Goal: Transaction & Acquisition: Purchase product/service

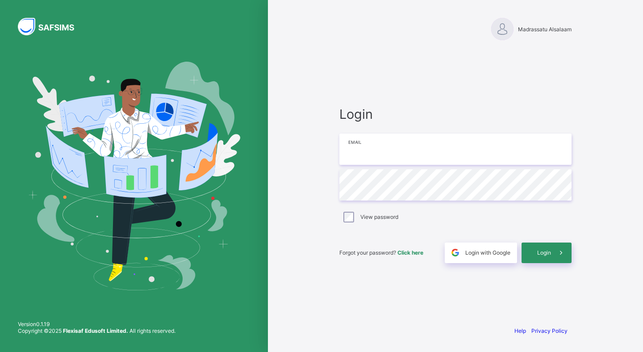
type input "**********"
click at [543, 252] on span "Login" at bounding box center [544, 252] width 14 height 7
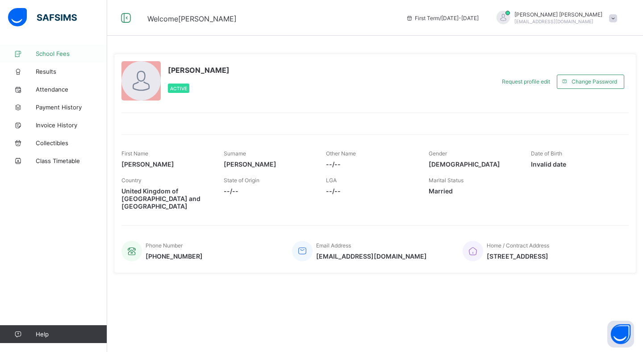
click at [51, 53] on span "School Fees" at bounding box center [71, 53] width 71 height 7
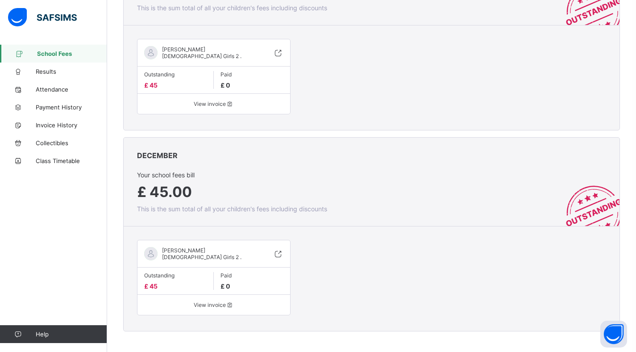
scroll to position [866, 0]
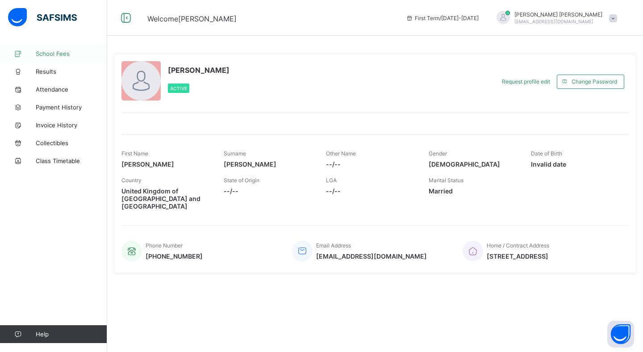
click at [46, 54] on span "School Fees" at bounding box center [71, 53] width 71 height 7
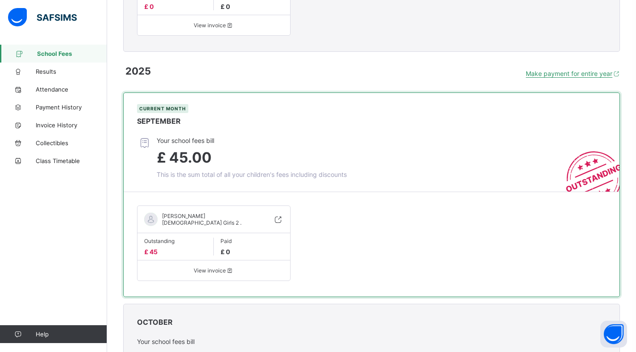
scroll to position [308, 0]
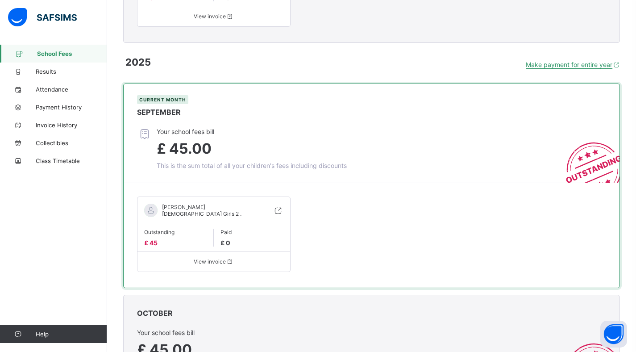
click at [224, 263] on span "View invoice" at bounding box center [213, 261] width 139 height 7
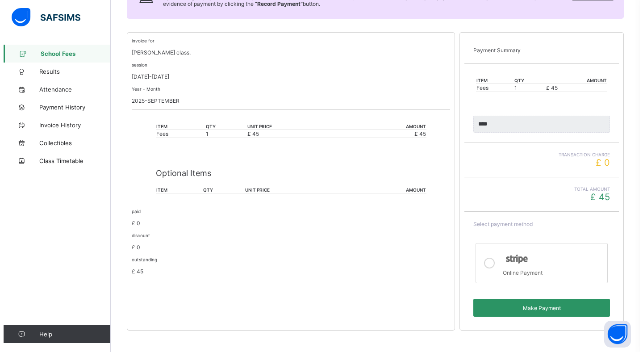
scroll to position [157, 0]
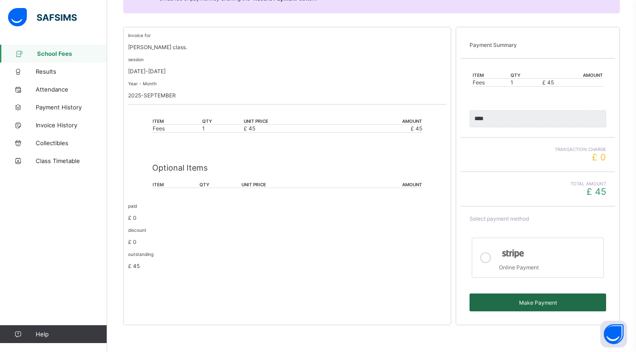
click at [525, 306] on div "Make Payment" at bounding box center [538, 302] width 137 height 18
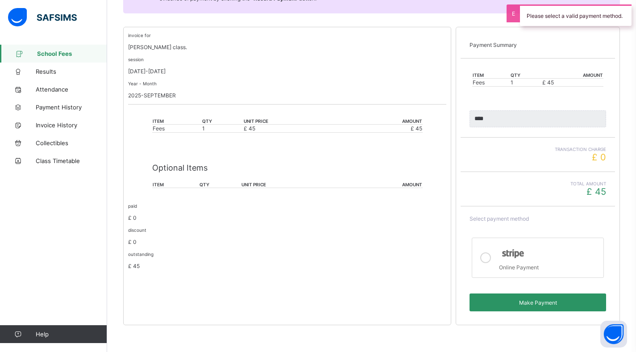
click at [491, 256] on icon at bounding box center [485, 257] width 11 height 11
click at [524, 302] on span "Make Payment" at bounding box center [537, 302] width 123 height 7
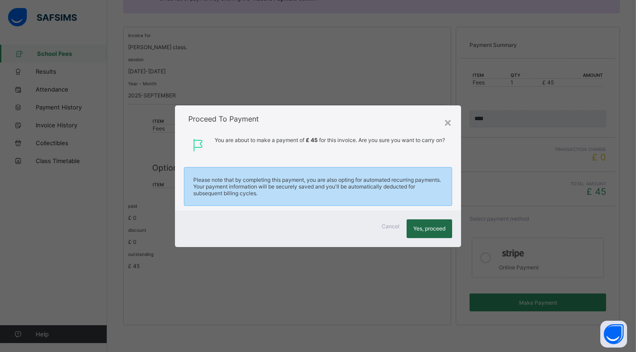
click at [431, 235] on div "Yes, proceed" at bounding box center [430, 228] width 46 height 19
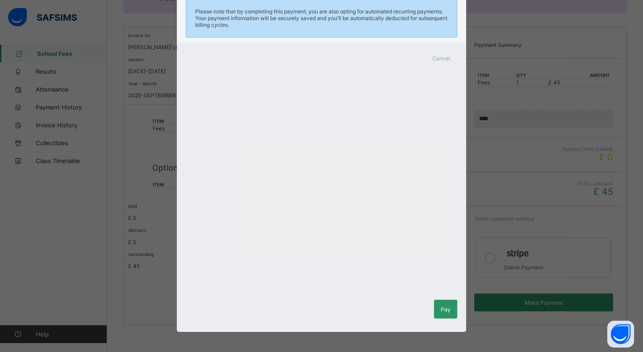
scroll to position [88, 0]
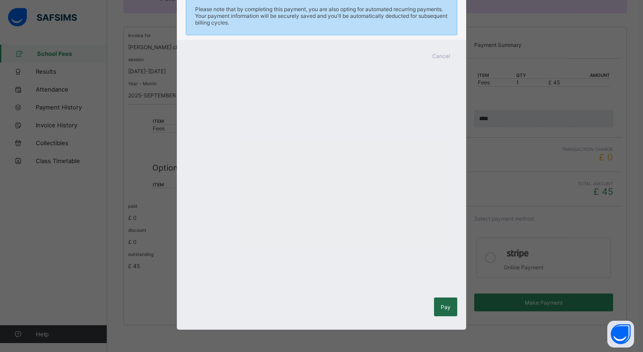
click at [448, 310] on div "Pay" at bounding box center [445, 306] width 23 height 19
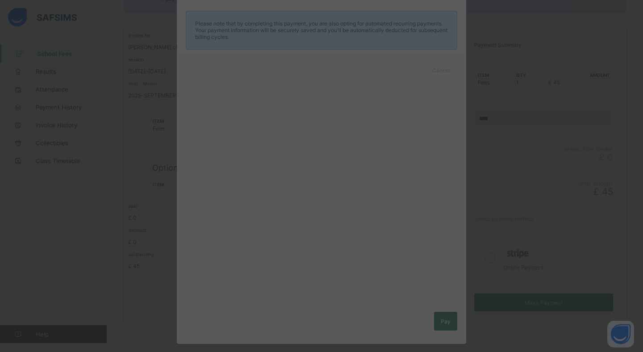
scroll to position [74, 0]
